Goal: Task Accomplishment & Management: Use online tool/utility

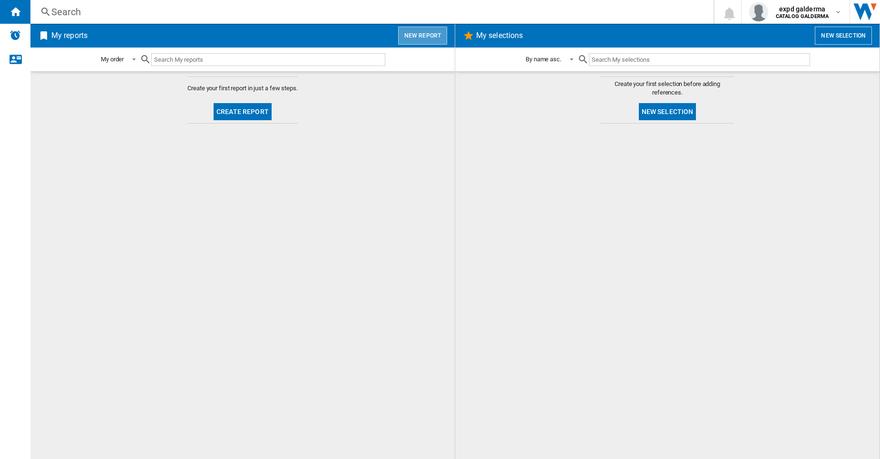
click at [424, 41] on button "New report" at bounding box center [422, 36] width 49 height 18
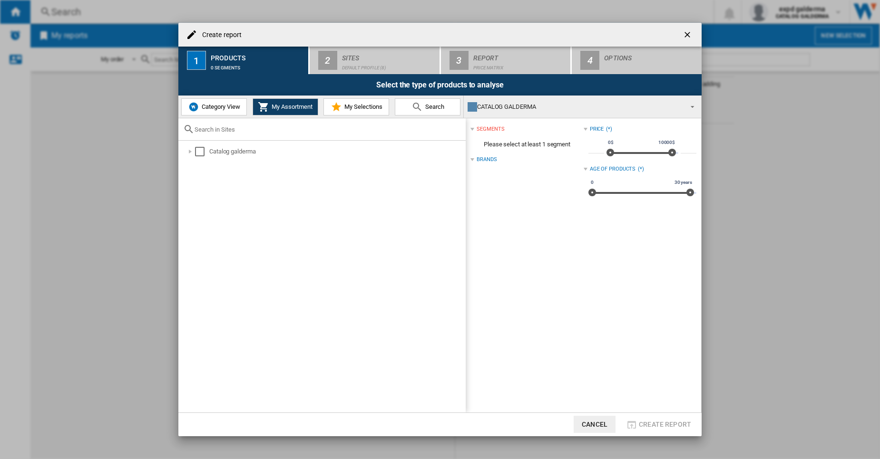
click at [224, 110] on span "Category View" at bounding box center [219, 106] width 41 height 7
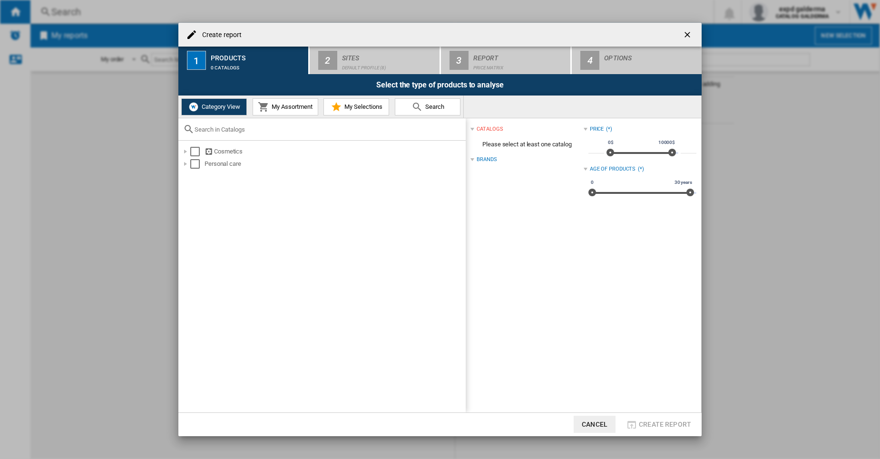
click at [277, 108] on span "My Assortment" at bounding box center [290, 106] width 43 height 7
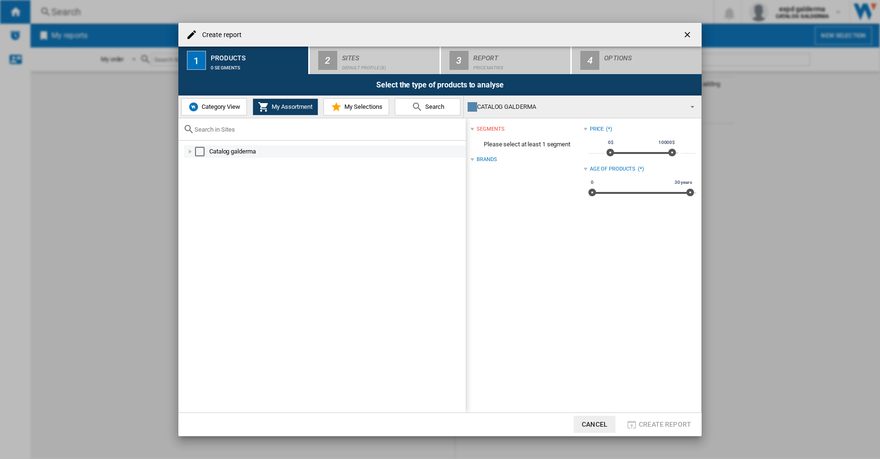
click at [204, 152] on md-checkbox "Select" at bounding box center [202, 152] width 14 height 10
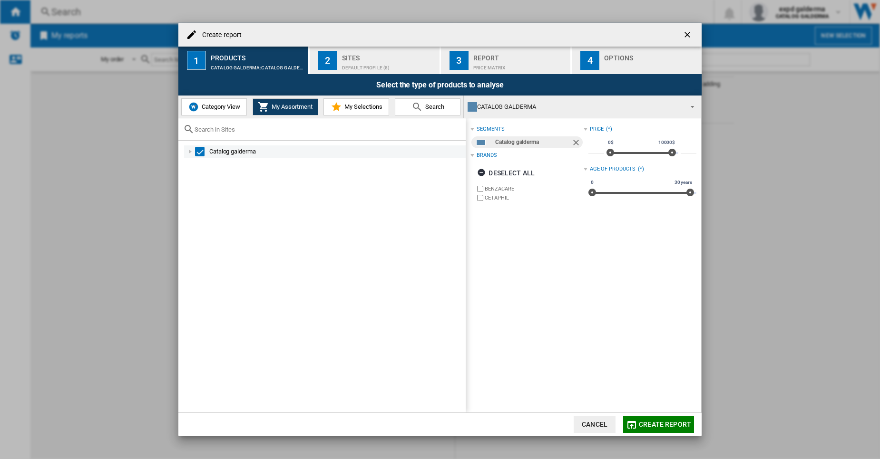
click at [190, 151] on div at bounding box center [190, 152] width 10 height 10
click at [217, 105] on span "Category View" at bounding box center [219, 106] width 41 height 7
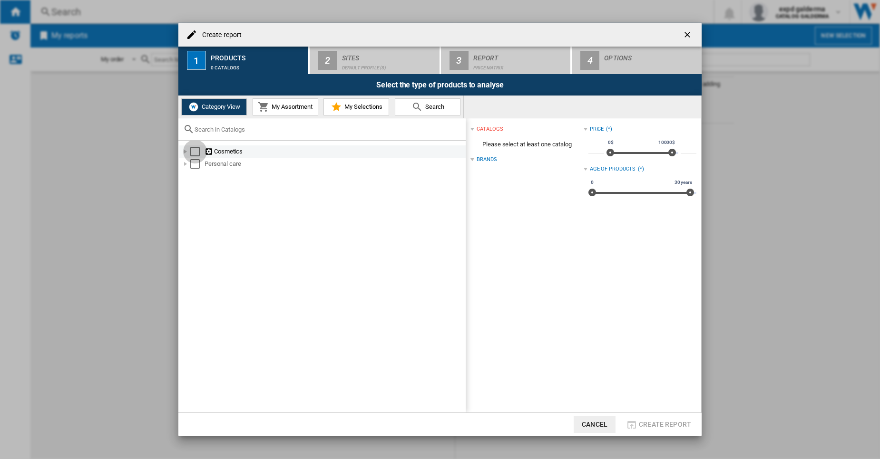
click at [196, 149] on div "Select" at bounding box center [195, 152] width 10 height 10
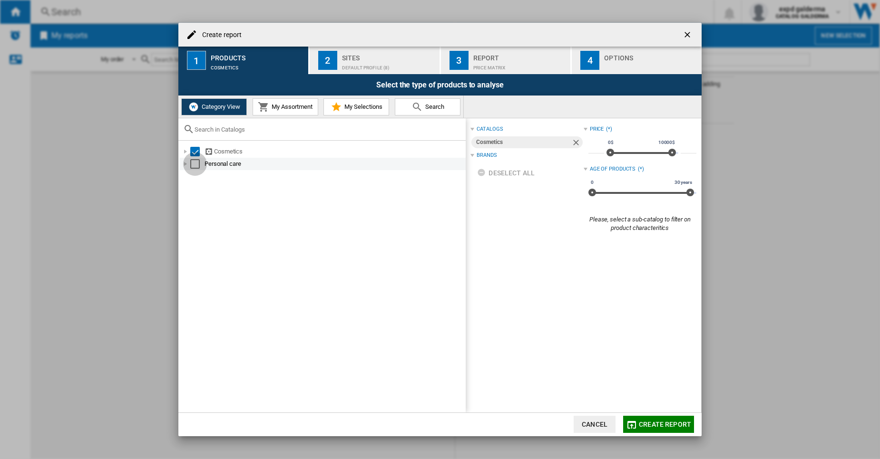
click at [193, 164] on div "Select" at bounding box center [195, 164] width 10 height 10
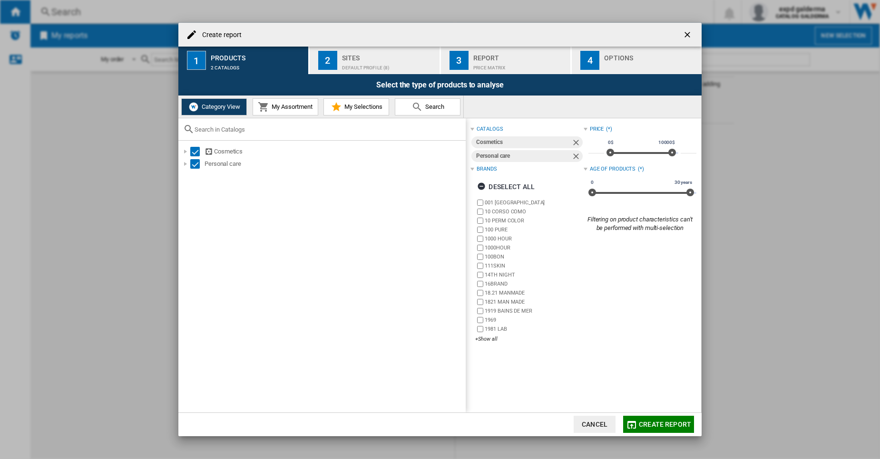
click at [366, 64] on div "Default profile (8)" at bounding box center [389, 65] width 94 height 10
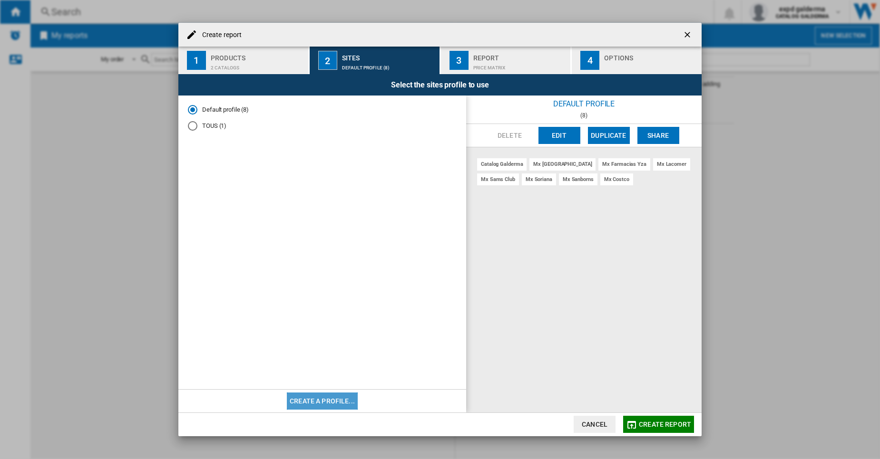
click at [326, 396] on button "Create a profile..." at bounding box center [322, 401] width 71 height 17
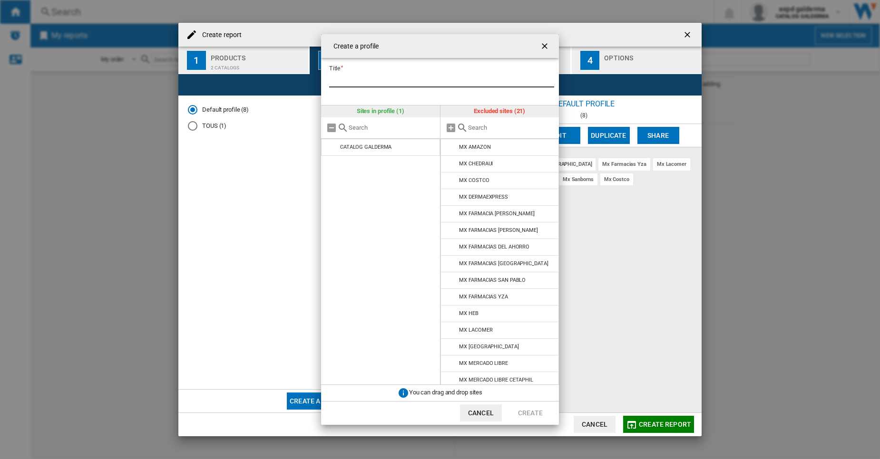
click at [396, 79] on input "Title" at bounding box center [441, 80] width 225 height 14
type input "********"
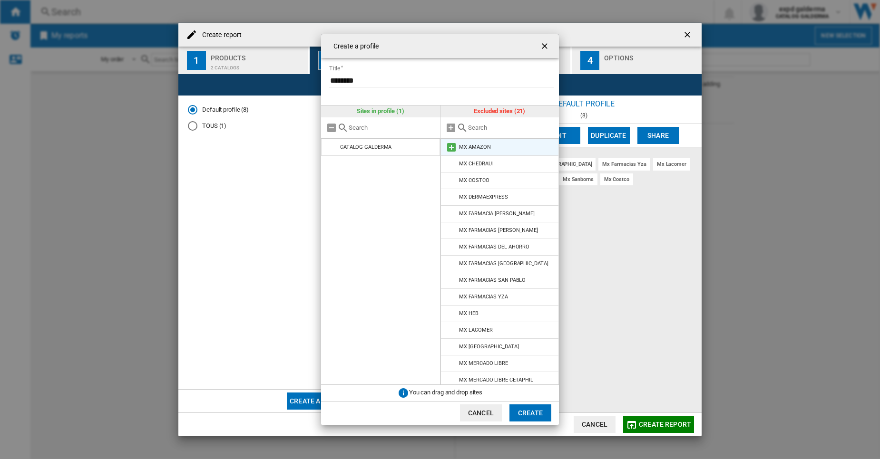
click at [452, 148] on md-icon at bounding box center [451, 147] width 11 height 11
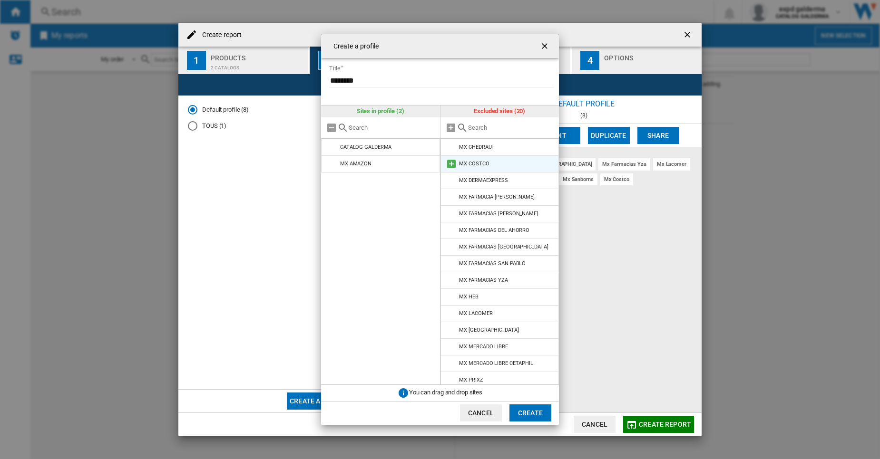
click at [455, 163] on md-icon at bounding box center [451, 163] width 11 height 11
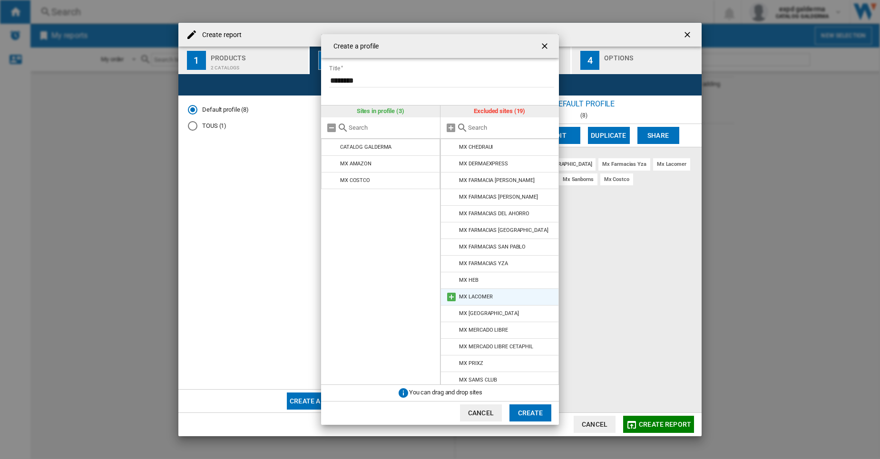
scroll to position [71, 0]
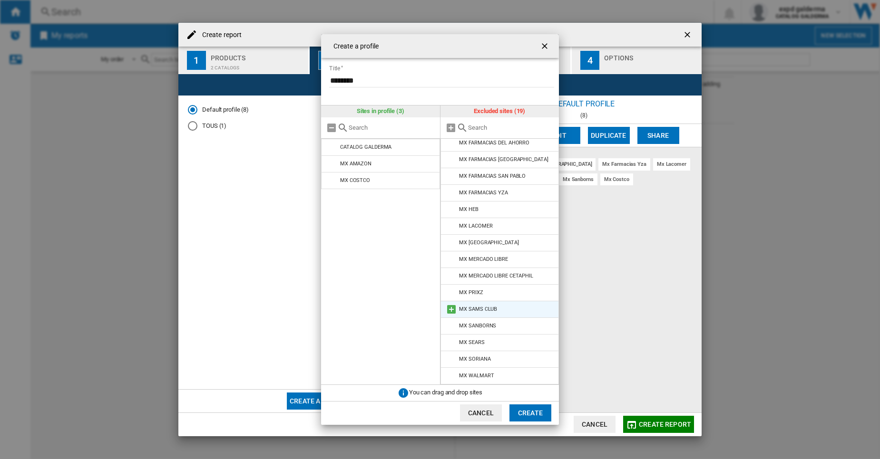
click at [453, 312] on md-icon at bounding box center [451, 309] width 11 height 11
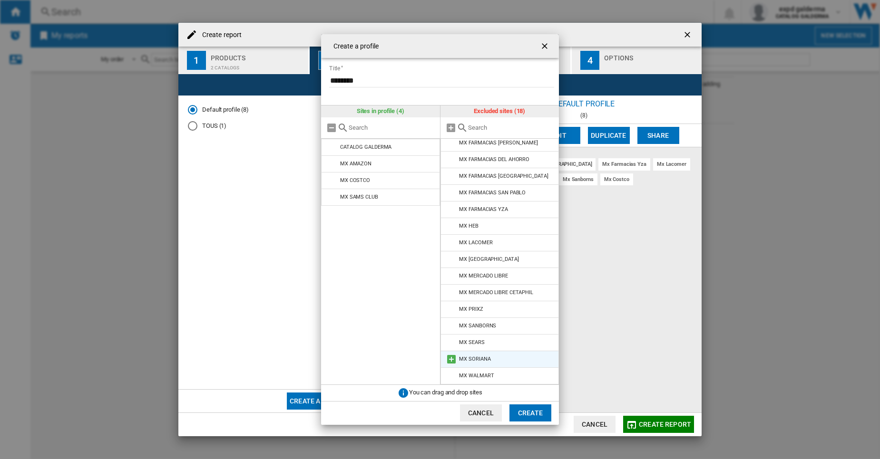
click at [449, 363] on md-icon at bounding box center [451, 359] width 11 height 11
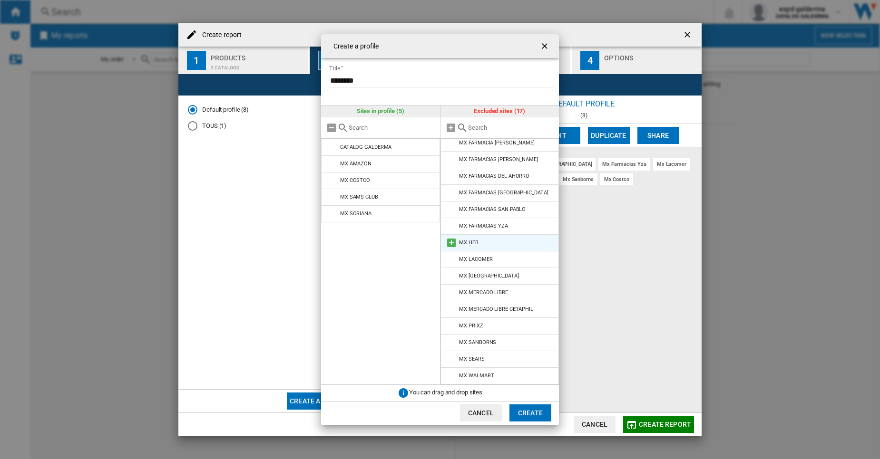
scroll to position [0, 0]
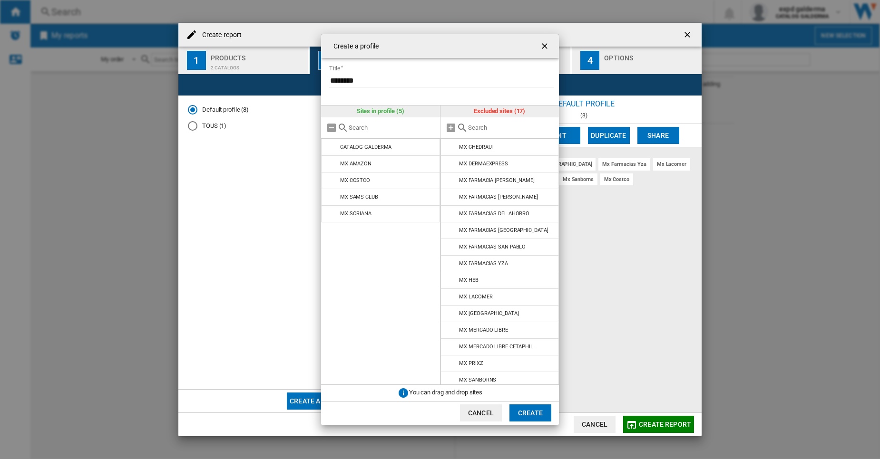
click at [506, 136] on div at bounding box center [499, 127] width 119 height 21
click at [518, 129] on input "text" at bounding box center [511, 127] width 87 height 7
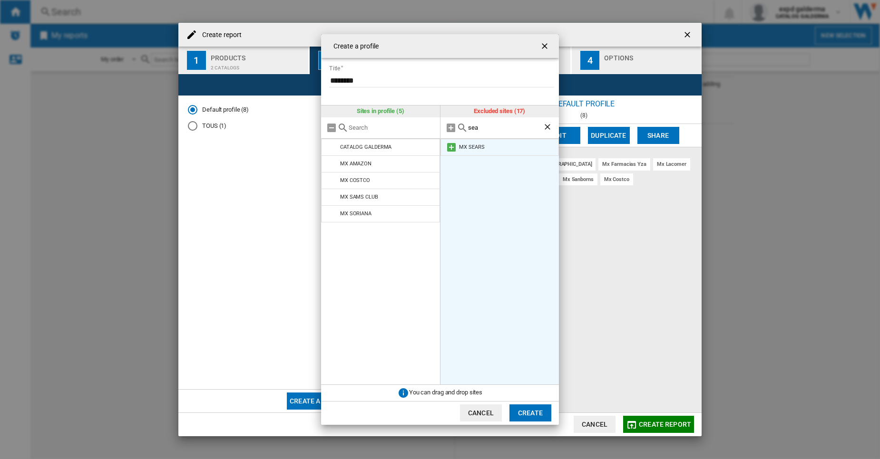
click at [448, 146] on md-icon at bounding box center [451, 147] width 11 height 11
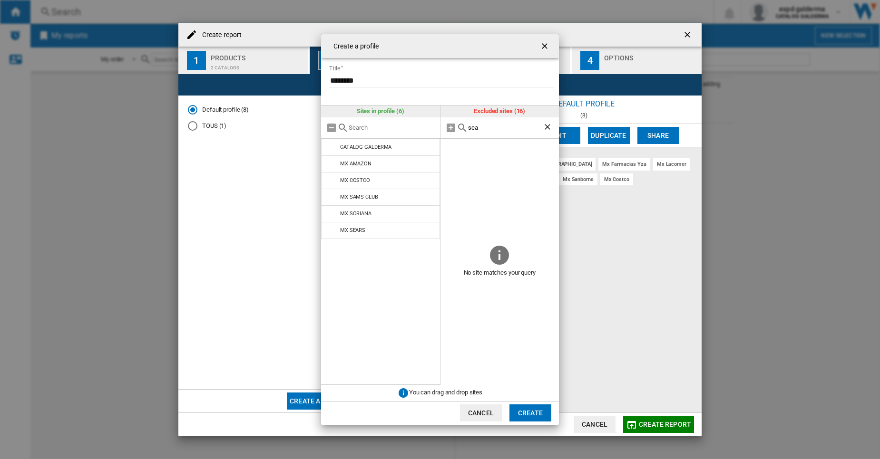
click at [508, 131] on input "sea" at bounding box center [505, 127] width 75 height 7
type input "s"
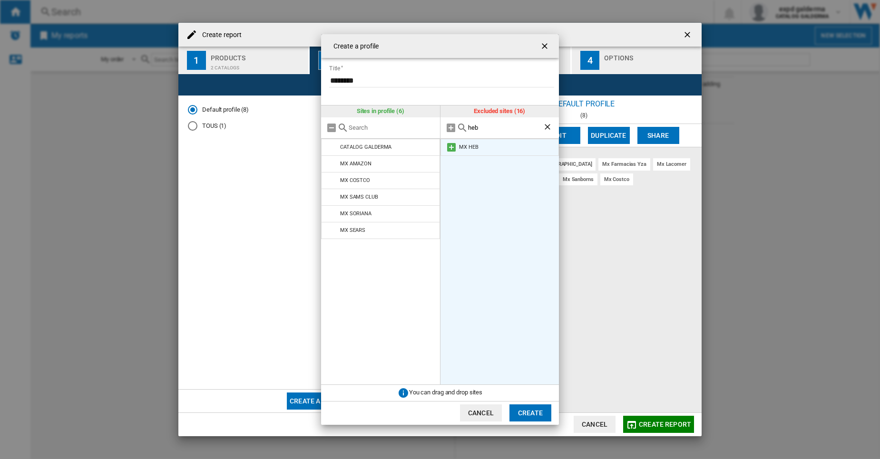
drag, startPoint x: 508, startPoint y: 131, endPoint x: 455, endPoint y: 147, distance: 55.5
click at [455, 147] on div "Excluded sites (16) heb MX HEB" at bounding box center [499, 245] width 119 height 279
click at [455, 147] on md-icon at bounding box center [451, 147] width 11 height 11
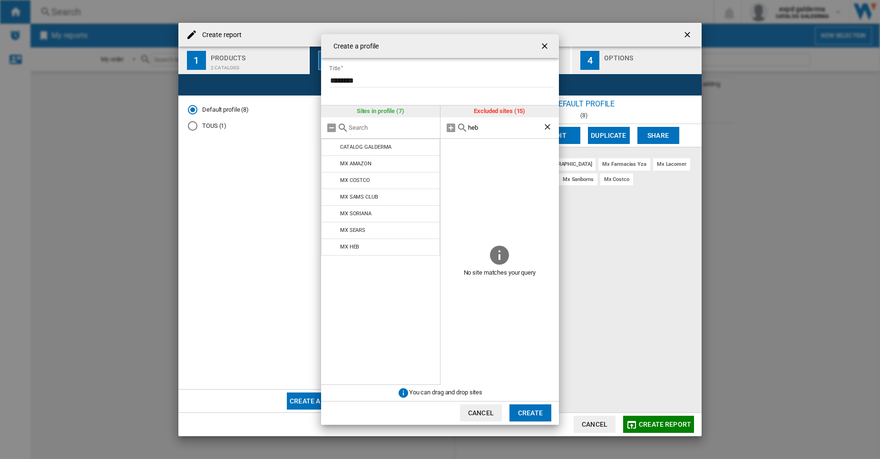
drag, startPoint x: 510, startPoint y: 123, endPoint x: 506, endPoint y: 129, distance: 7.3
click at [506, 129] on div "heb" at bounding box center [499, 127] width 119 height 21
click at [506, 129] on input "heb" at bounding box center [505, 127] width 75 height 7
type input "h"
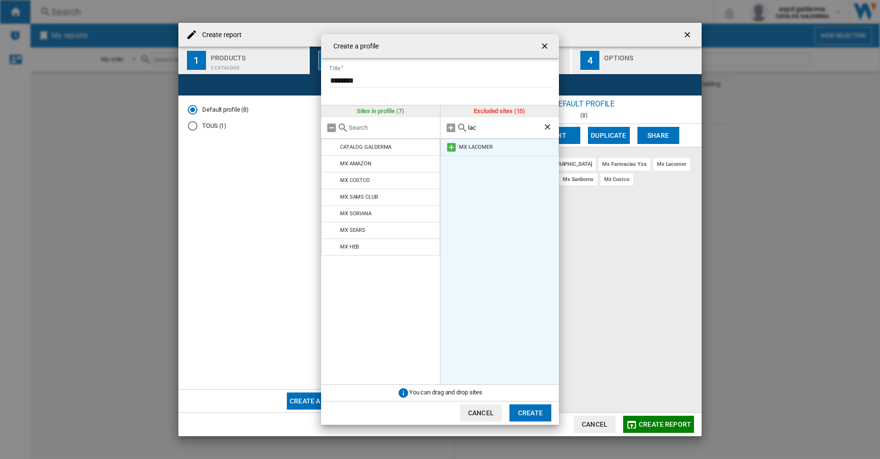
type input "lac"
click at [448, 149] on md-icon at bounding box center [451, 147] width 11 height 11
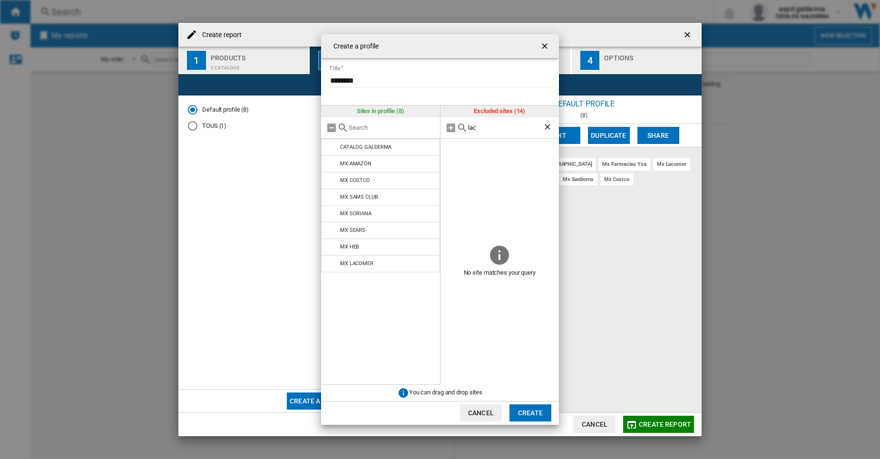
click at [545, 126] on ng-md-icon "Clear search" at bounding box center [548, 127] width 11 height 11
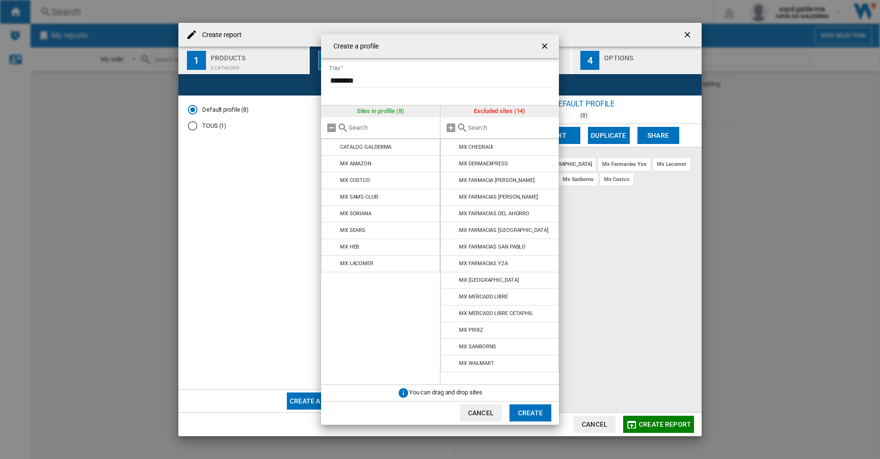
click at [545, 126] on input "text" at bounding box center [511, 127] width 87 height 7
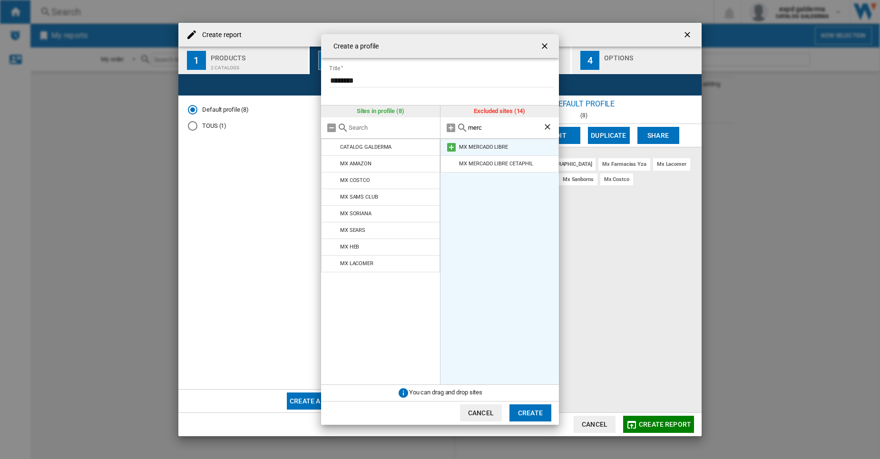
click at [451, 152] on md-icon at bounding box center [451, 147] width 11 height 11
drag, startPoint x: 496, startPoint y: 125, endPoint x: 462, endPoint y: 123, distance: 34.3
click at [462, 123] on div "merc" at bounding box center [499, 127] width 119 height 21
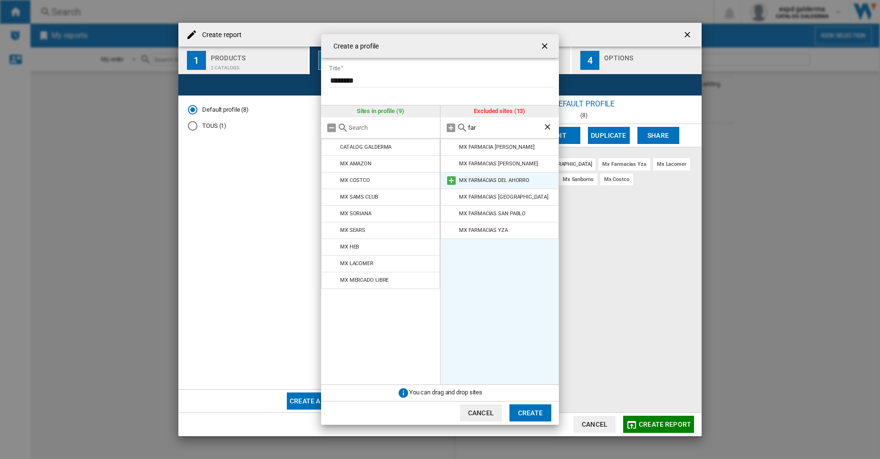
type input "far"
click at [452, 180] on md-icon at bounding box center [451, 180] width 11 height 11
click at [494, 130] on input "far" at bounding box center [505, 127] width 75 height 7
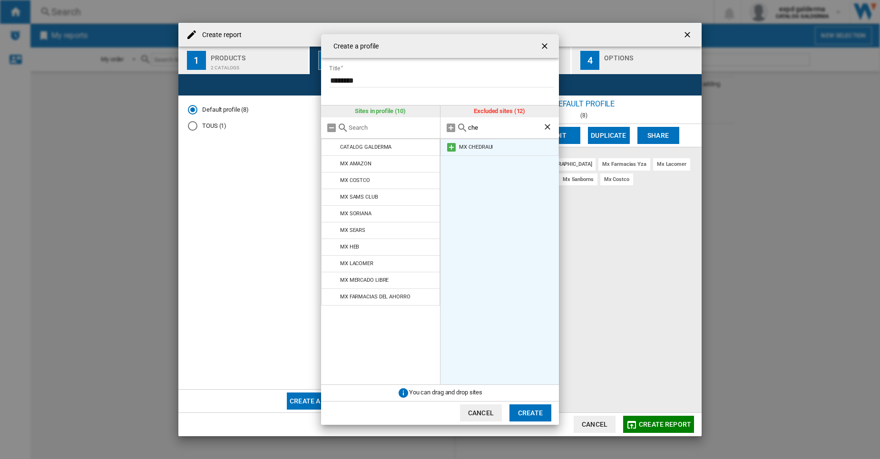
type input "che"
click at [452, 146] on md-icon at bounding box center [451, 147] width 11 height 11
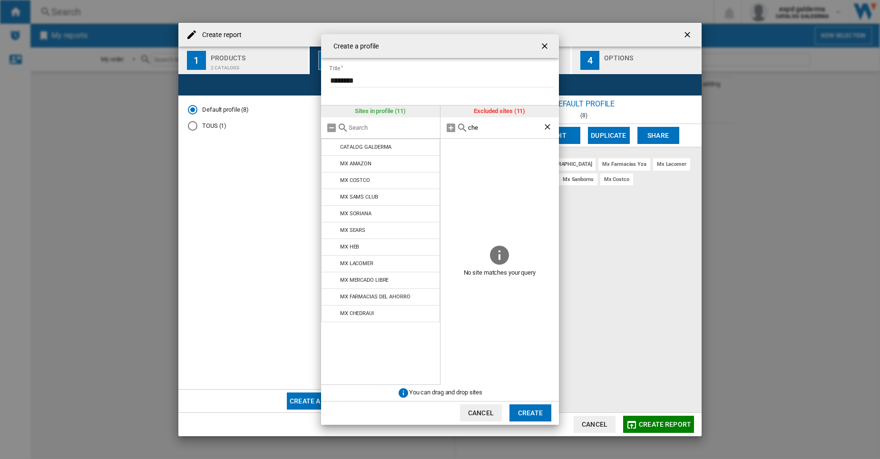
click at [516, 124] on input "che" at bounding box center [505, 127] width 75 height 7
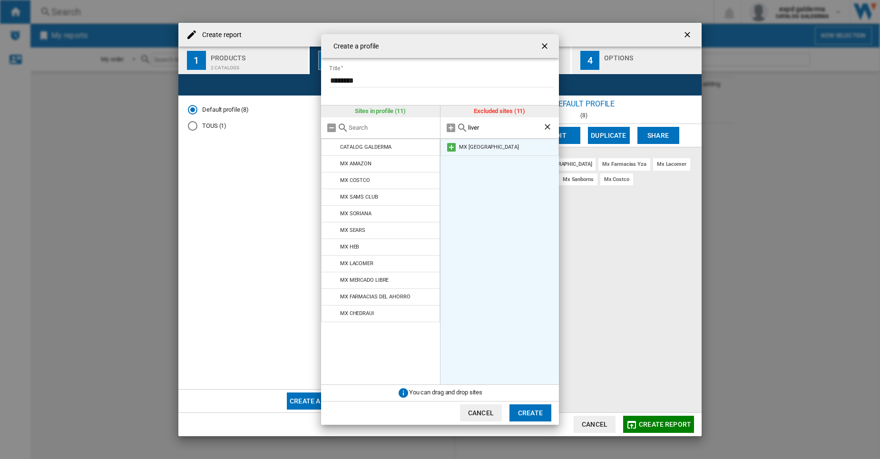
click at [455, 145] on md-icon at bounding box center [451, 147] width 11 height 11
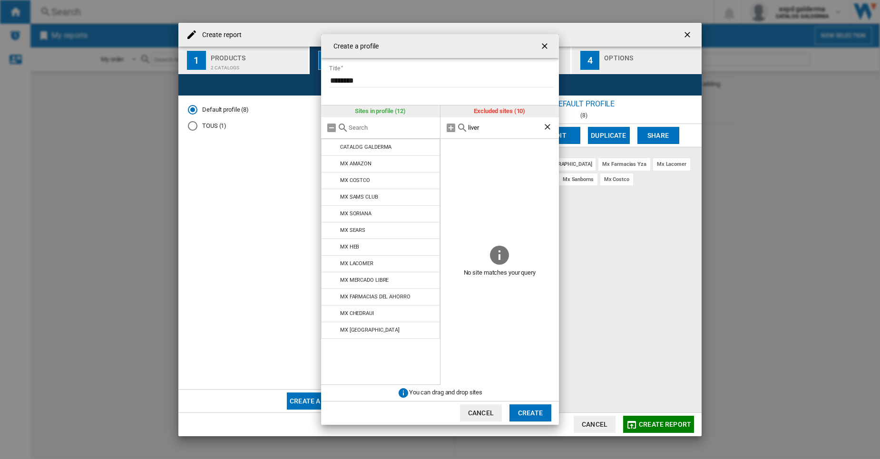
click at [492, 131] on input "liver" at bounding box center [505, 127] width 75 height 7
type input "l"
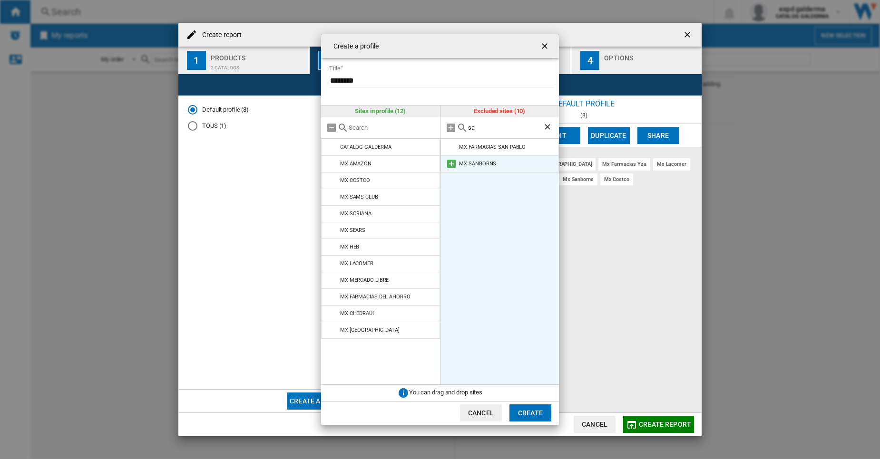
click at [448, 162] on md-icon at bounding box center [451, 163] width 11 height 11
click at [489, 132] on div "sa" at bounding box center [499, 127] width 119 height 21
click at [496, 128] on input "sa" at bounding box center [505, 127] width 75 height 7
type input "s"
type input "prixz"
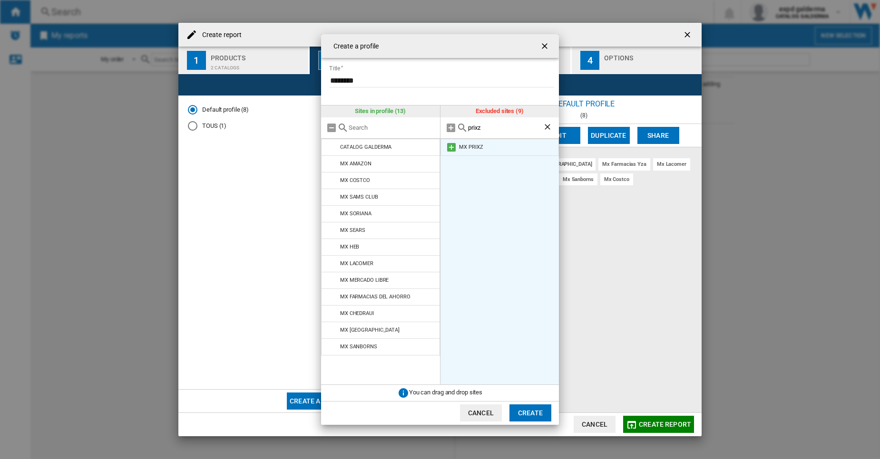
click at [449, 142] on md-icon at bounding box center [451, 147] width 11 height 11
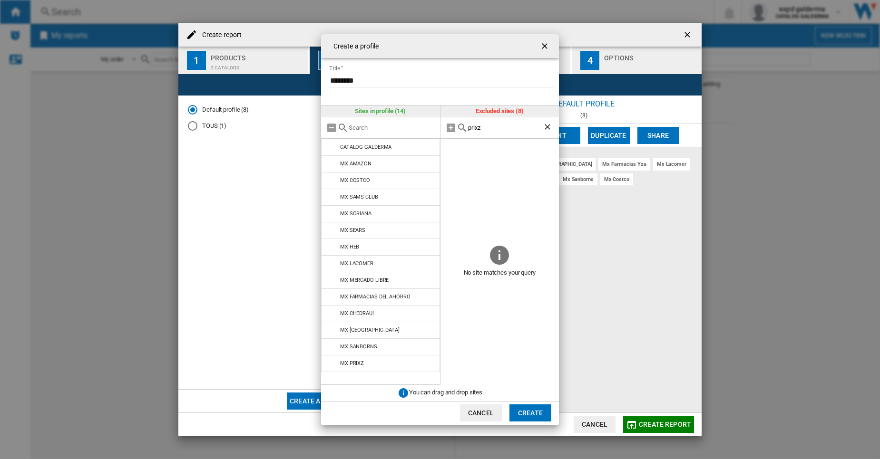
click at [548, 125] on ng-md-icon "Clear search" at bounding box center [548, 127] width 11 height 11
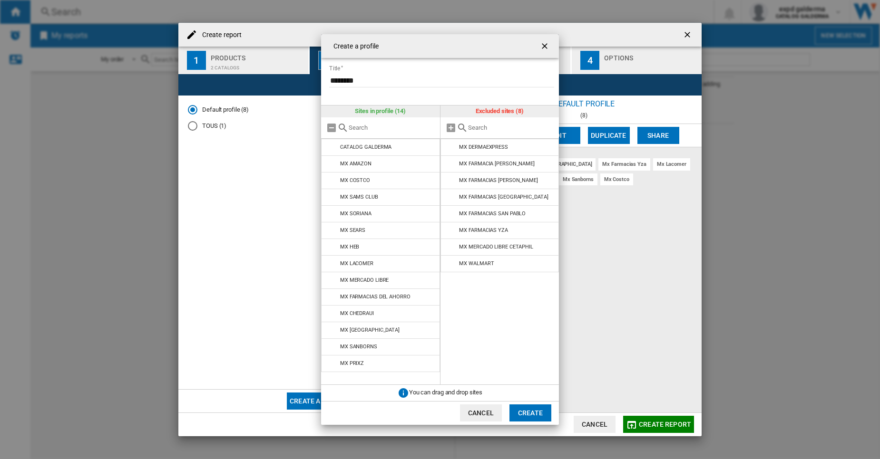
drag, startPoint x: 520, startPoint y: 123, endPoint x: 514, endPoint y: 131, distance: 9.9
click at [514, 131] on div at bounding box center [499, 127] width 119 height 21
click at [514, 131] on input "text" at bounding box center [511, 127] width 87 height 7
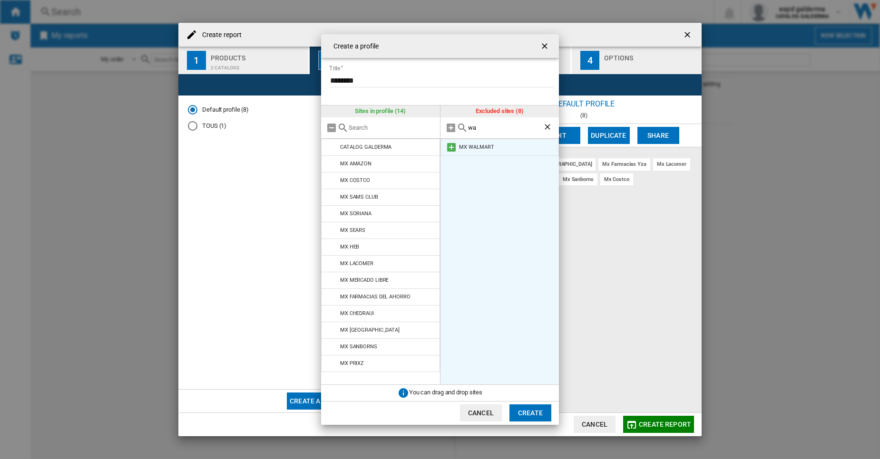
type input "wa"
click at [447, 145] on md-icon at bounding box center [451, 147] width 11 height 11
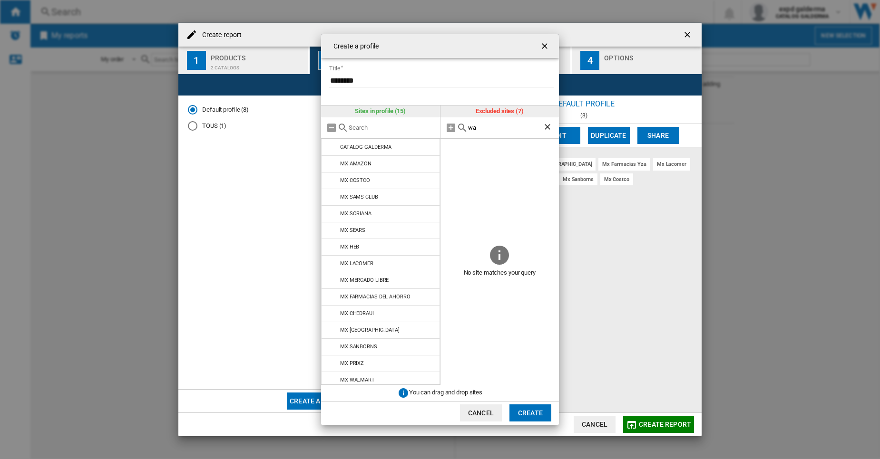
click at [486, 131] on input "wa" at bounding box center [505, 127] width 75 height 7
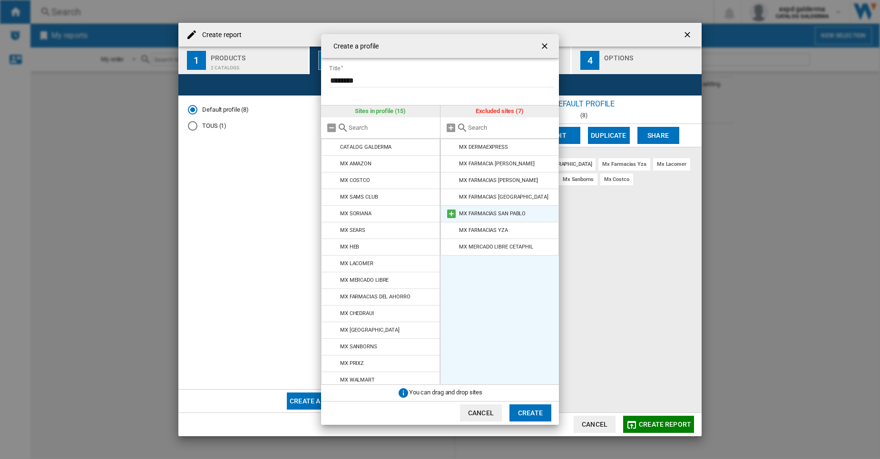
click at [452, 210] on md-icon at bounding box center [451, 213] width 11 height 11
click at [447, 196] on md-icon at bounding box center [451, 197] width 11 height 11
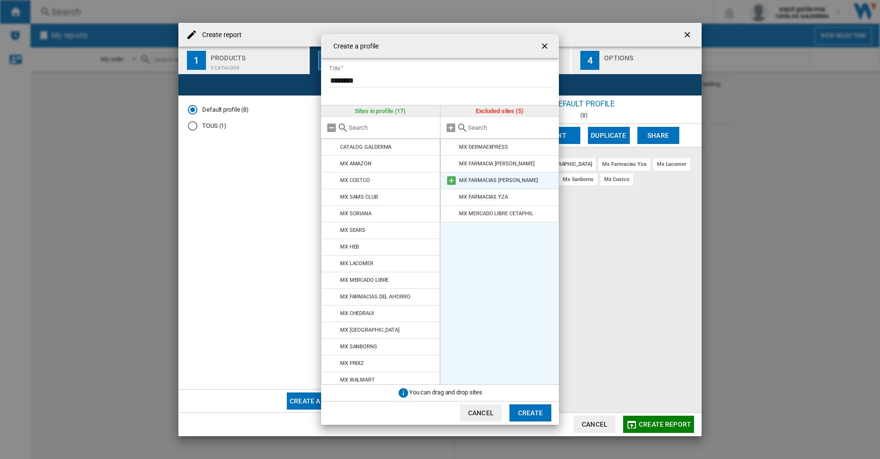
click at [449, 185] on md-icon at bounding box center [451, 180] width 11 height 11
click at [452, 169] on md-icon at bounding box center [451, 163] width 11 height 11
click at [451, 181] on md-icon at bounding box center [451, 180] width 11 height 11
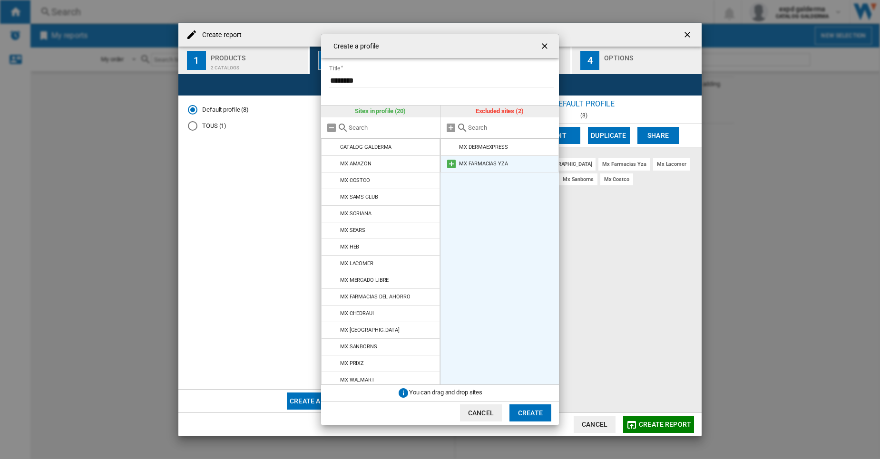
click at [451, 169] on md-icon at bounding box center [451, 163] width 11 height 11
click at [452, 146] on md-icon at bounding box center [451, 147] width 11 height 11
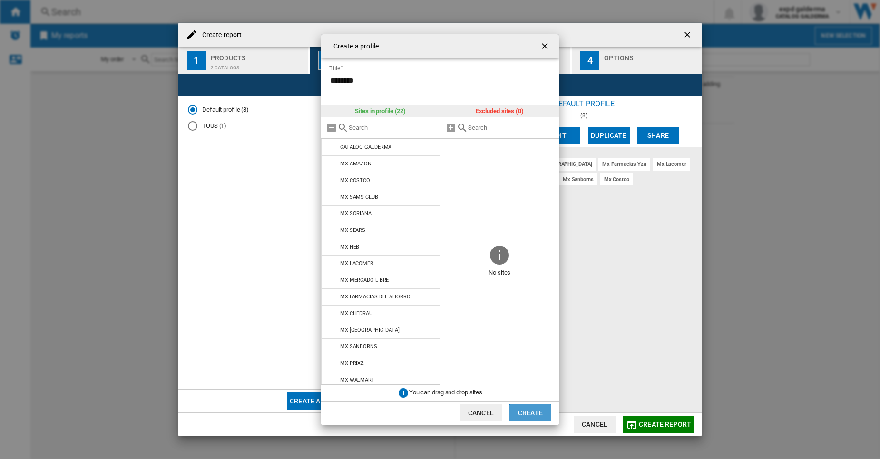
click at [521, 413] on button "Create" at bounding box center [530, 413] width 42 height 17
